Goal: Task Accomplishment & Management: Manage account settings

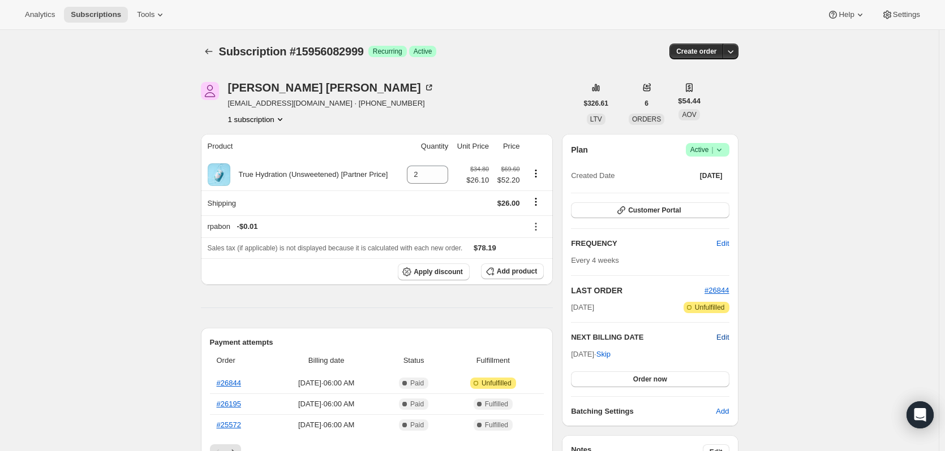
click at [729, 337] on span "Edit" at bounding box center [722, 337] width 12 height 11
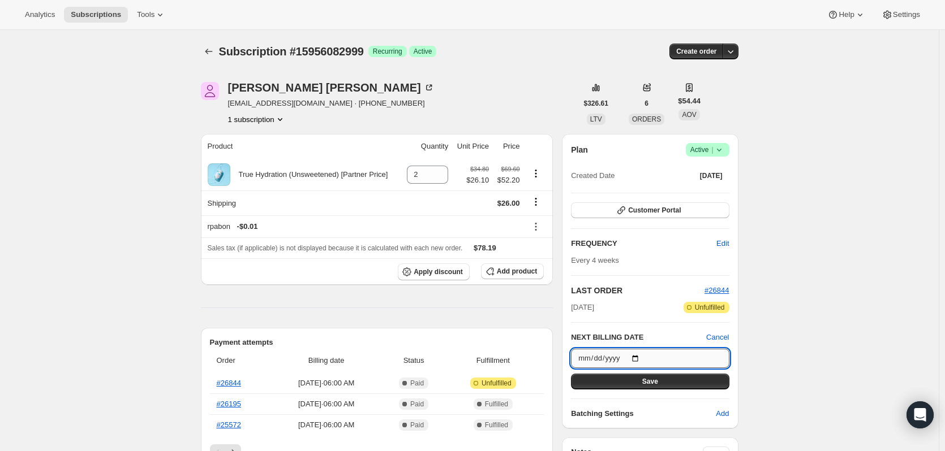
click at [639, 361] on input "2025-09-26" at bounding box center [650, 358] width 158 height 19
type input "2025-10-03"
click at [636, 386] on button "Save" at bounding box center [650, 382] width 158 height 16
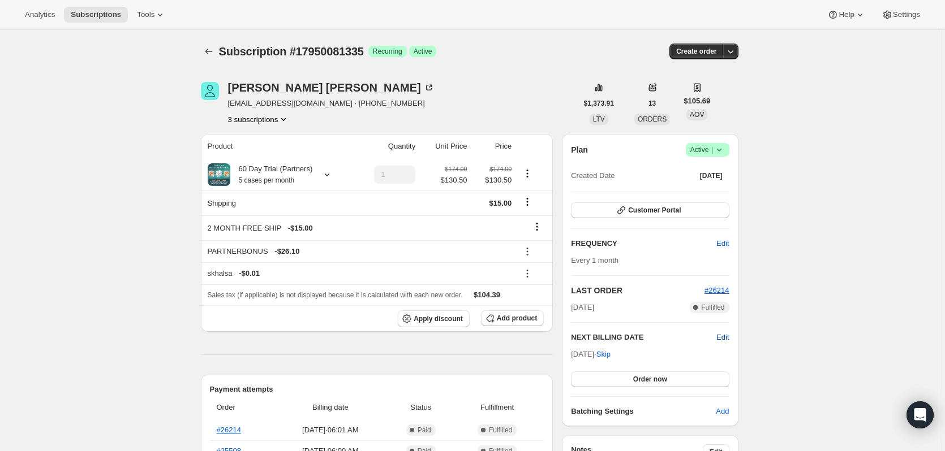
click at [726, 337] on span "Edit" at bounding box center [722, 337] width 12 height 11
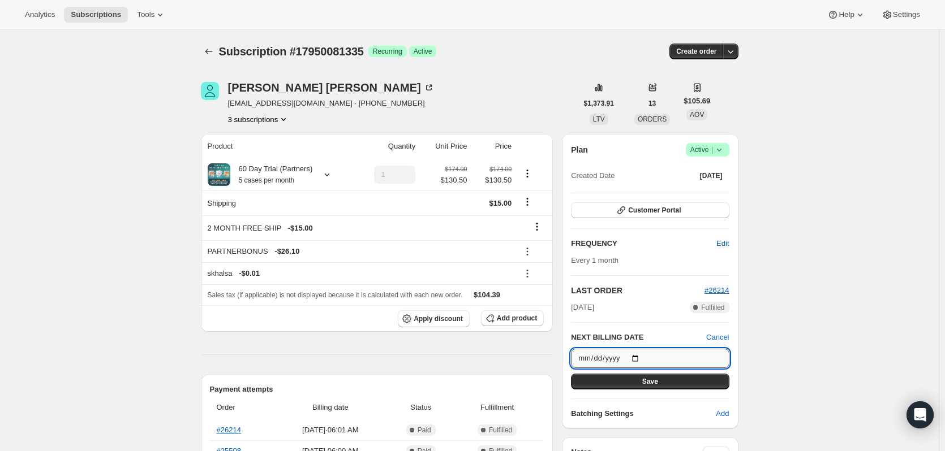
click at [639, 360] on input "2025-09-01" at bounding box center [650, 358] width 158 height 19
type input "2025-09-03"
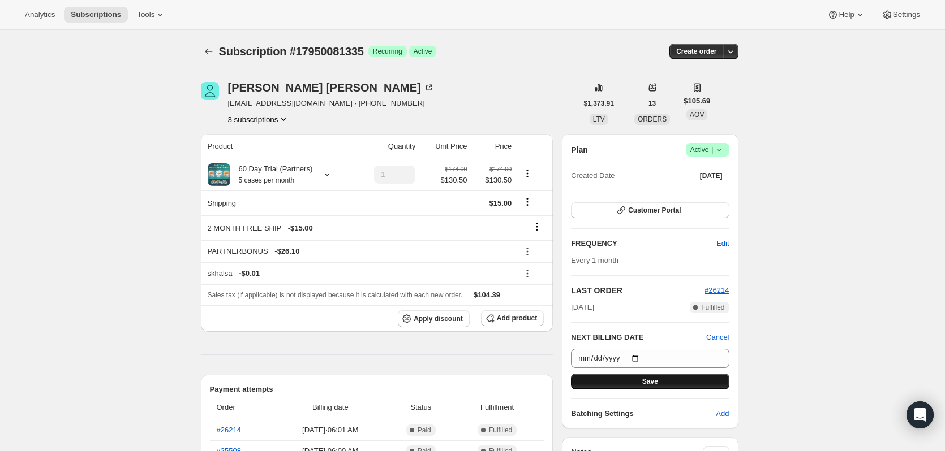
drag, startPoint x: 652, startPoint y: 382, endPoint x: 670, endPoint y: 381, distance: 18.1
click at [653, 382] on span "Save" at bounding box center [650, 381] width 16 height 9
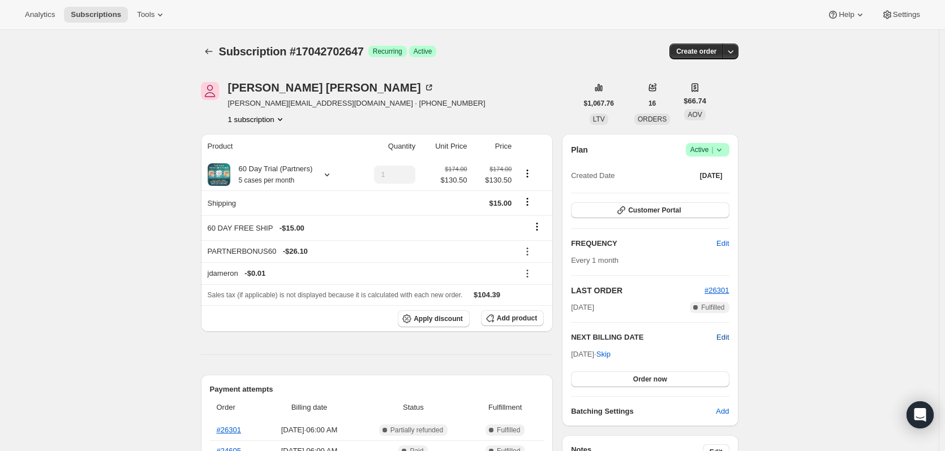
click at [727, 340] on span "Edit" at bounding box center [722, 337] width 12 height 11
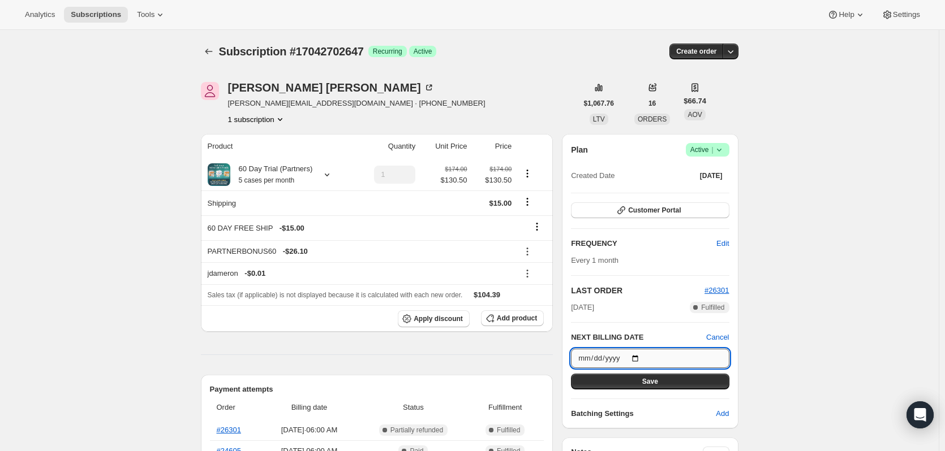
click at [635, 358] on input "2025-09-05" at bounding box center [650, 358] width 158 height 19
type input "2025-10-05"
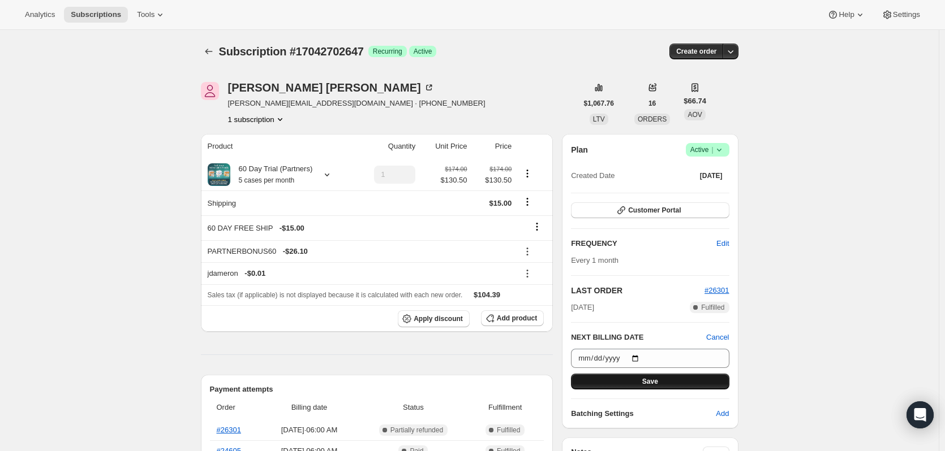
click at [670, 382] on button "Save" at bounding box center [650, 382] width 158 height 16
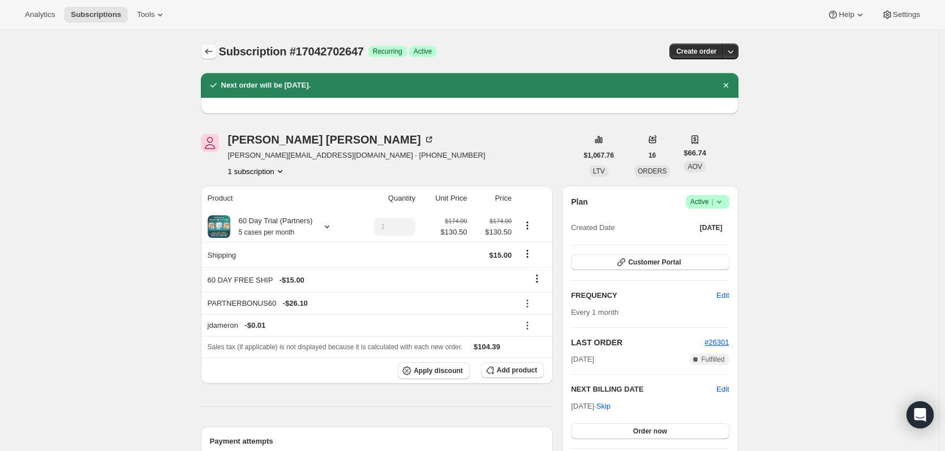
click at [210, 46] on button "Subscriptions" at bounding box center [209, 52] width 16 height 16
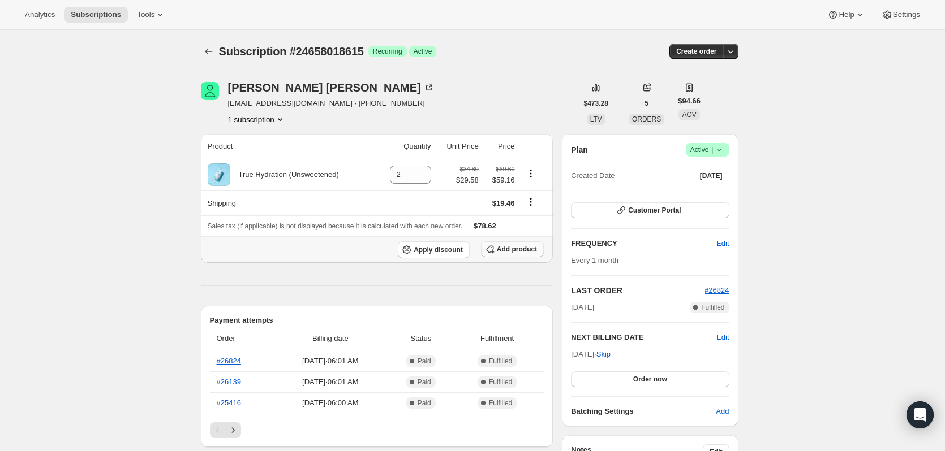
click at [514, 249] on span "Add product" at bounding box center [517, 249] width 40 height 9
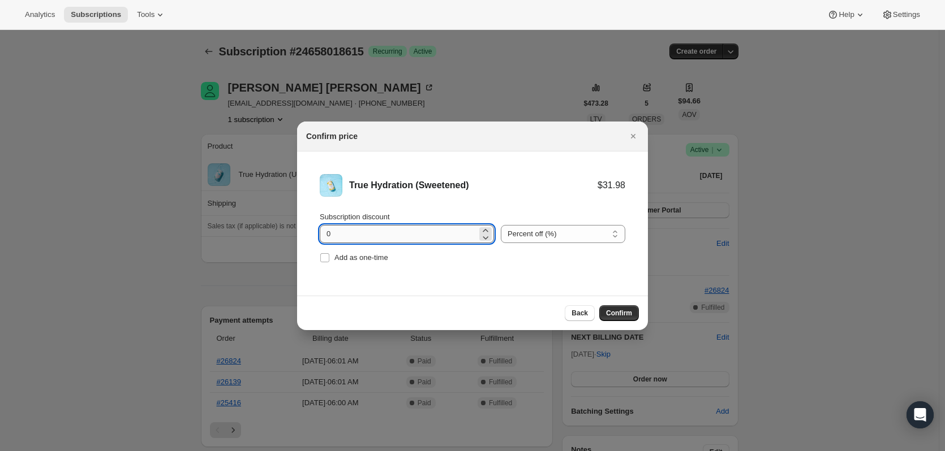
click at [412, 242] on input "0" at bounding box center [398, 234] width 157 height 18
type input "0"
type input "15"
click at [625, 312] on span "Confirm" at bounding box center [619, 313] width 26 height 9
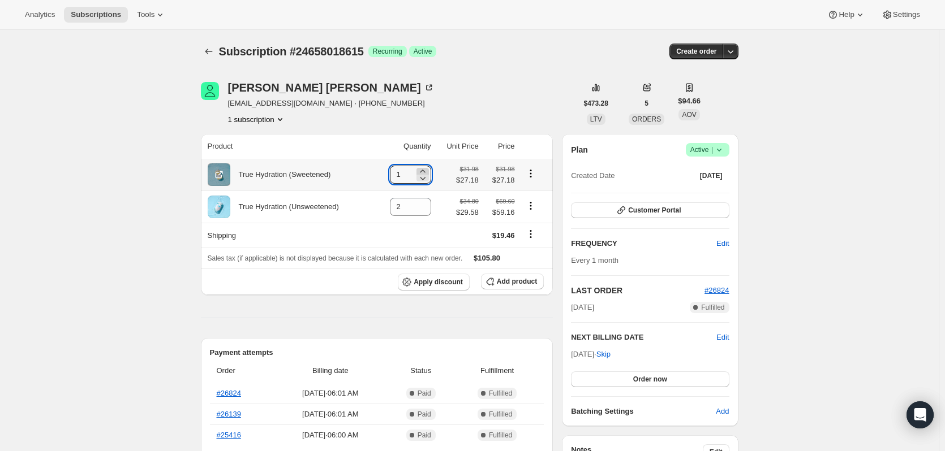
click at [425, 172] on icon at bounding box center [422, 171] width 5 height 3
type input "2"
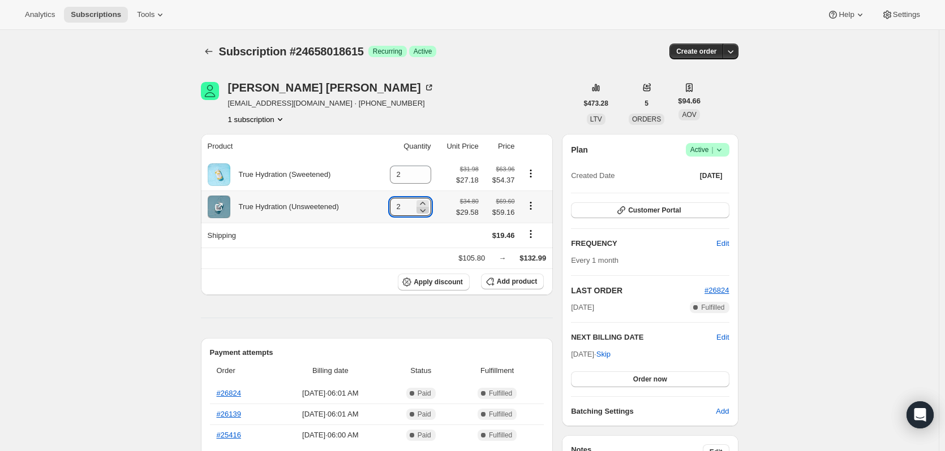
click at [423, 211] on icon at bounding box center [423, 210] width 6 height 3
click at [425, 215] on icon at bounding box center [422, 210] width 11 height 11
type input "0"
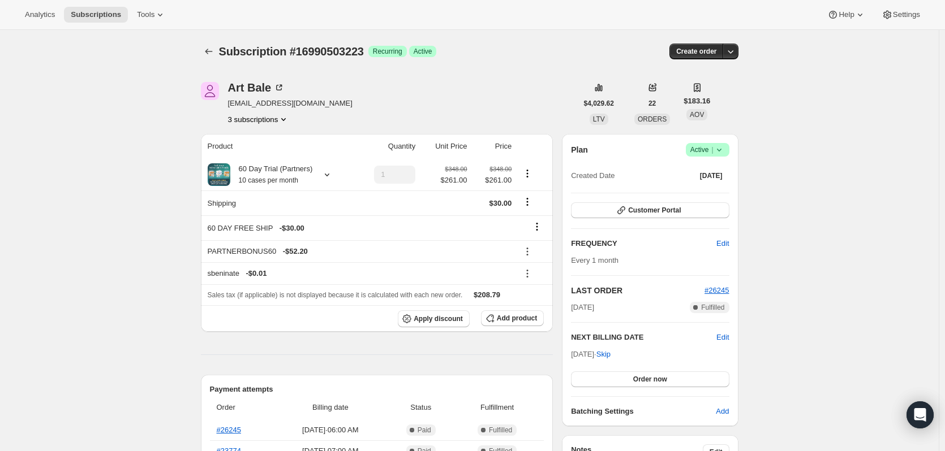
click at [268, 120] on button "3 subscriptions" at bounding box center [259, 119] width 62 height 11
click at [444, 84] on div "Art Bale [EMAIL_ADDRESS][DOMAIN_NAME] 3 subscriptions" at bounding box center [389, 103] width 376 height 43
click at [331, 172] on icon at bounding box center [326, 174] width 11 height 11
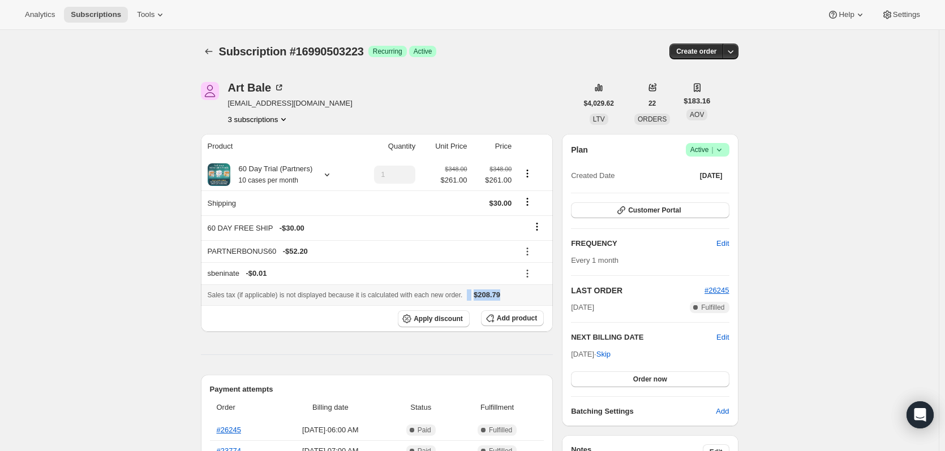
drag, startPoint x: 507, startPoint y: 297, endPoint x: 465, endPoint y: 297, distance: 42.4
click at [465, 297] on div "Sales tax (if applicable) is not displayed because it is calculated with each n…" at bounding box center [377, 295] width 339 height 11
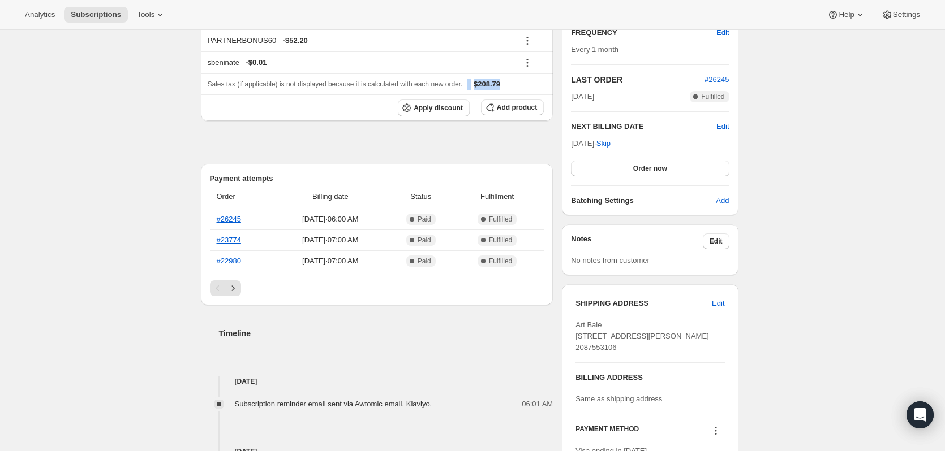
scroll to position [339, 0]
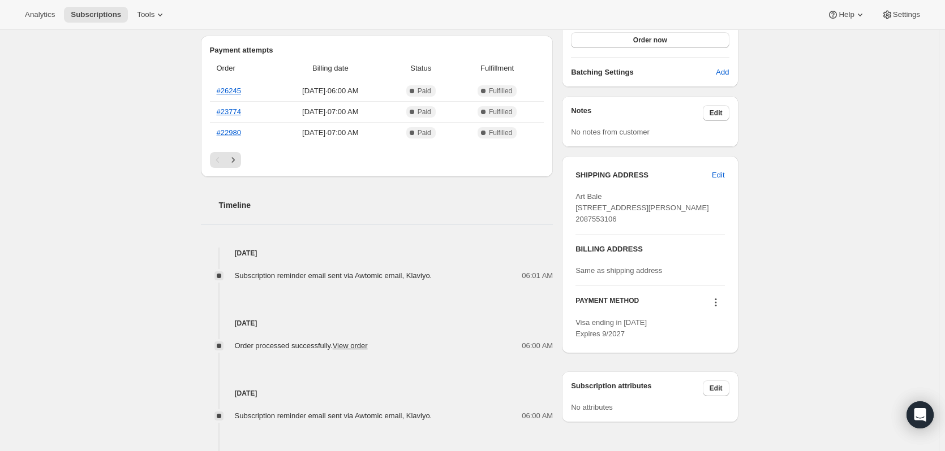
drag, startPoint x: 637, startPoint y: 232, endPoint x: 577, endPoint y: 227, distance: 60.2
click at [577, 227] on div "SHIPPING ADDRESS Edit Art Bale [STREET_ADDRESS][PERSON_NAME] 2087553106 BILLING…" at bounding box center [650, 254] width 176 height 197
click at [724, 225] on div "Art Bale [STREET_ADDRESS][PERSON_NAME] 2087553106" at bounding box center [649, 208] width 149 height 34
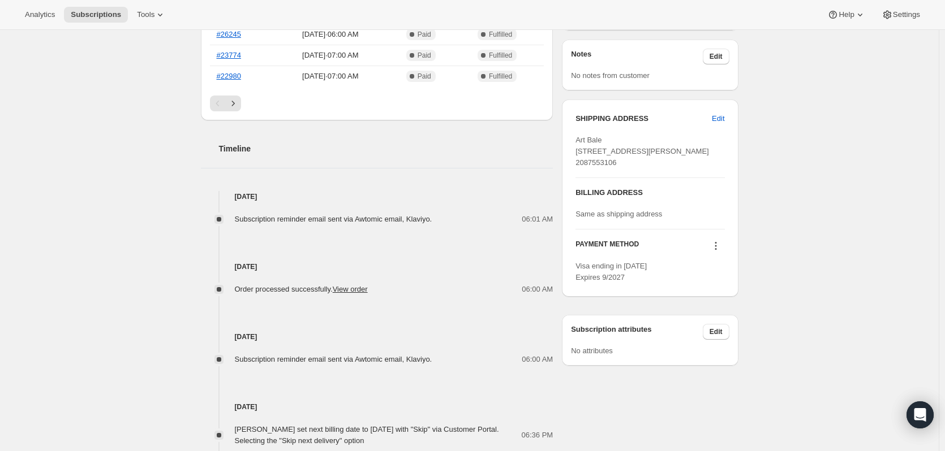
scroll to position [113, 0]
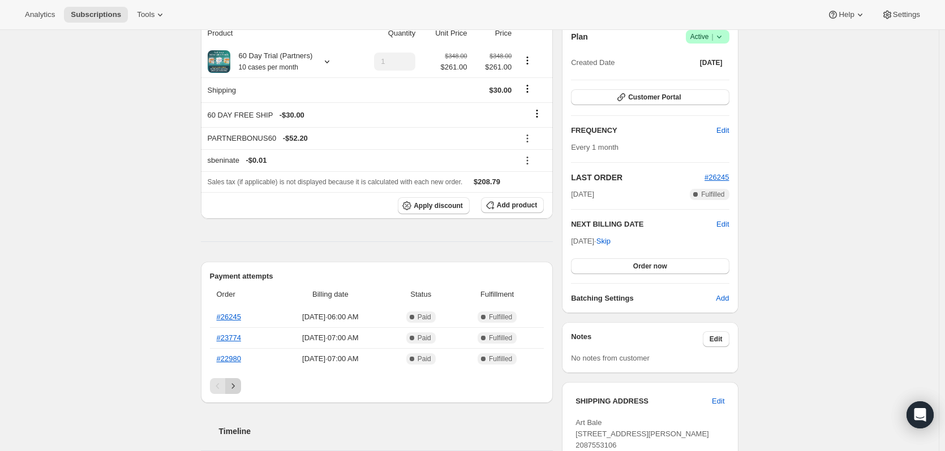
click at [233, 385] on icon "Next" at bounding box center [232, 386] width 11 height 11
click at [235, 384] on icon "Next" at bounding box center [232, 386] width 11 height 11
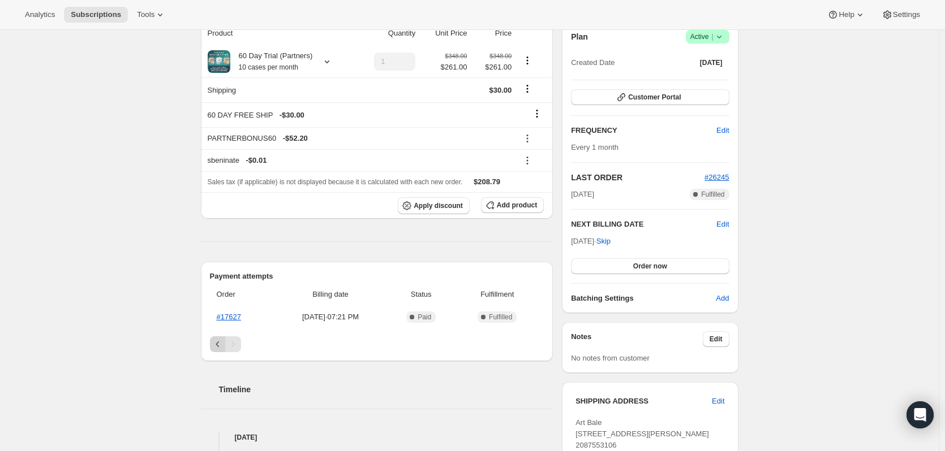
click at [222, 343] on icon "Previous" at bounding box center [217, 344] width 11 height 11
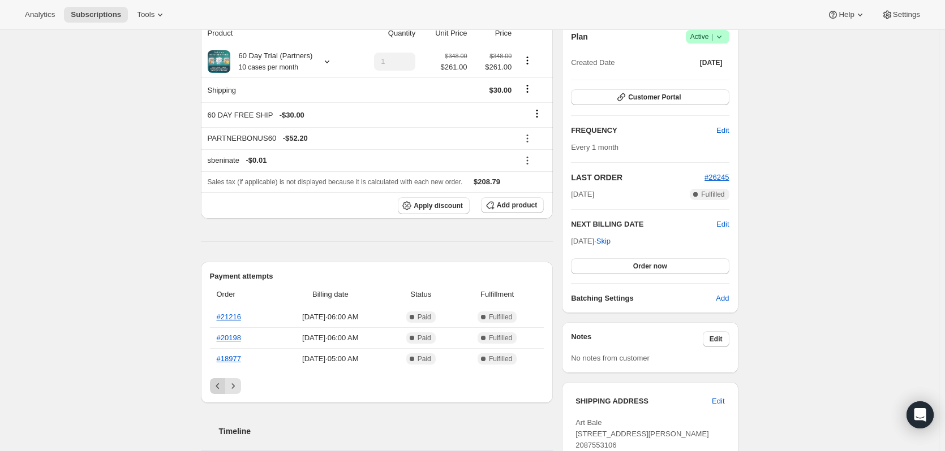
click at [223, 384] on icon "Previous" at bounding box center [217, 386] width 11 height 11
click at [223, 384] on div "Pagination" at bounding box center [218, 386] width 16 height 16
